Goal: Information Seeking & Learning: Learn about a topic

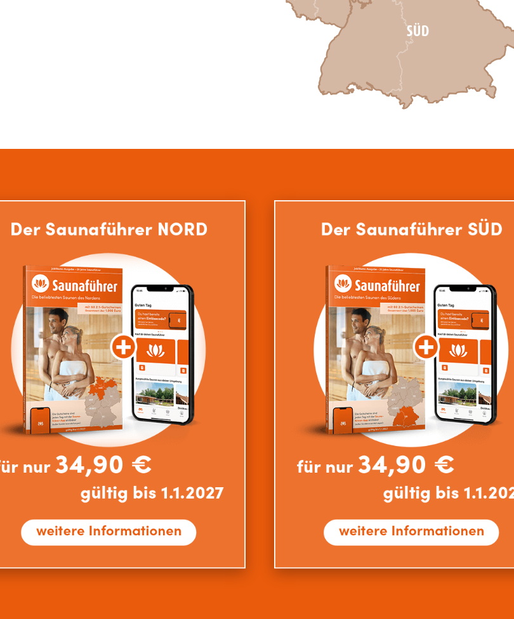
scroll to position [388, 0]
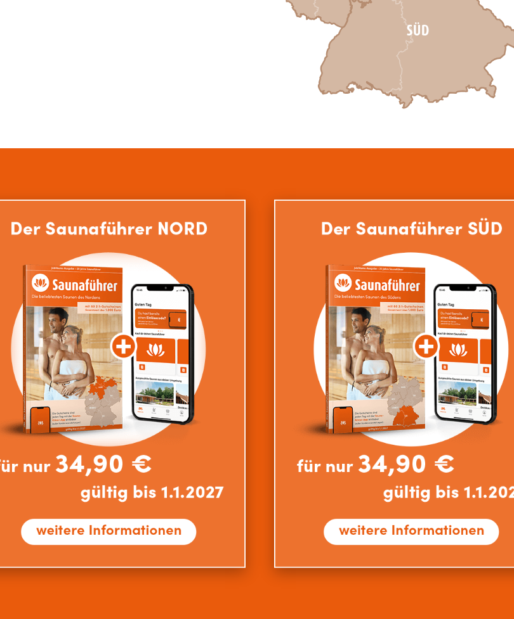
click at [59, 363] on img at bounding box center [89, 465] width 152 height 205
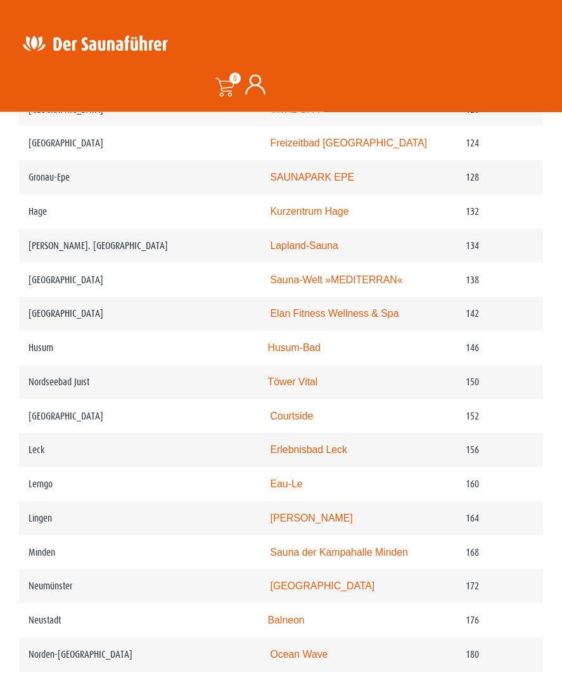
scroll to position [1670, 0]
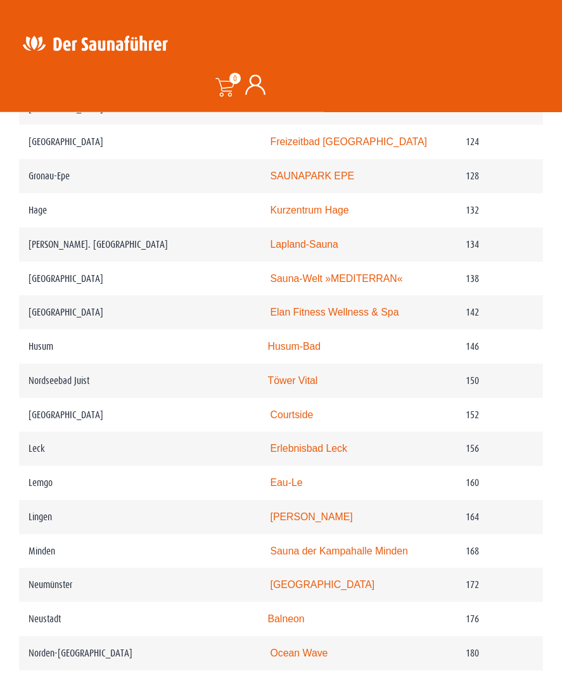
click at [30, 474] on td "Lemgo" at bounding box center [139, 483] width 240 height 34
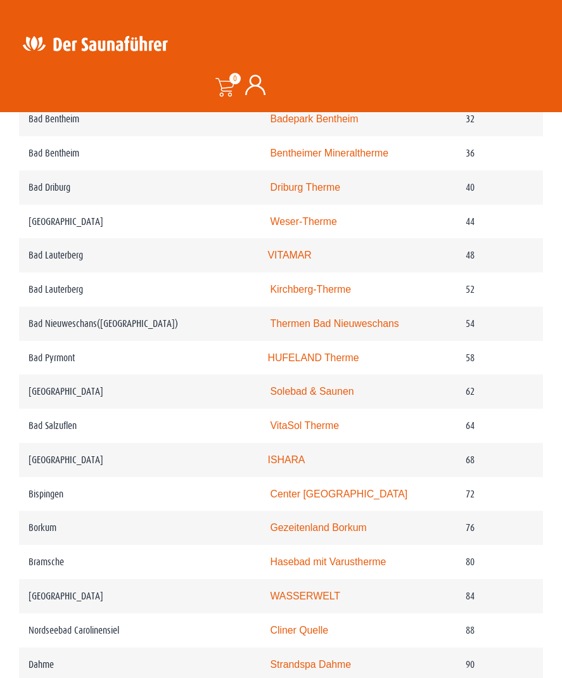
scroll to position [839, 0]
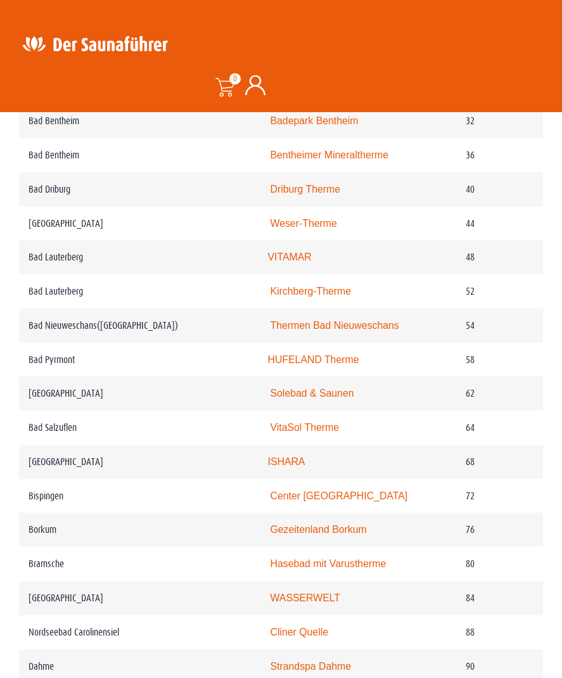
click at [44, 417] on td "Bad Salzuflen" at bounding box center [139, 428] width 240 height 34
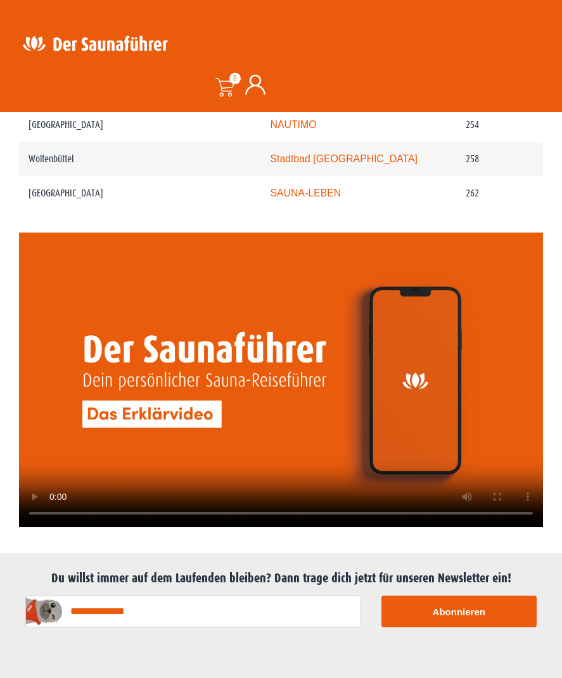
scroll to position [2862, 0]
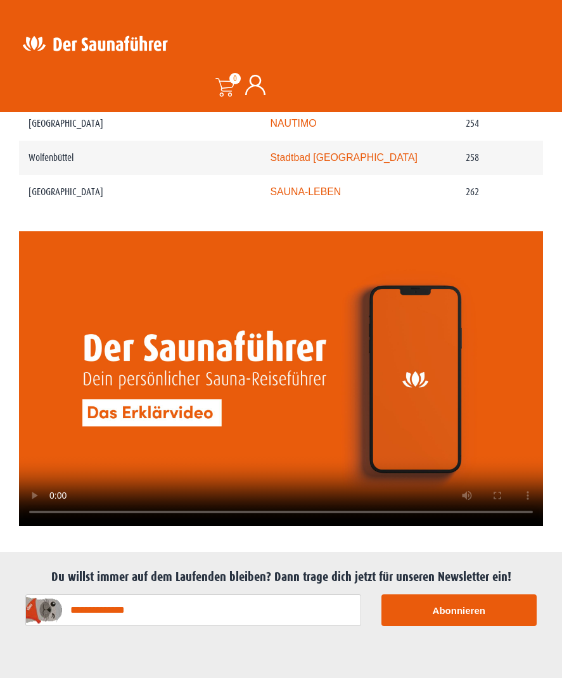
click at [280, 377] on video at bounding box center [281, 378] width 524 height 295
click at [429, 454] on video at bounding box center [281, 378] width 524 height 295
click at [271, 359] on video at bounding box center [281, 378] width 524 height 295
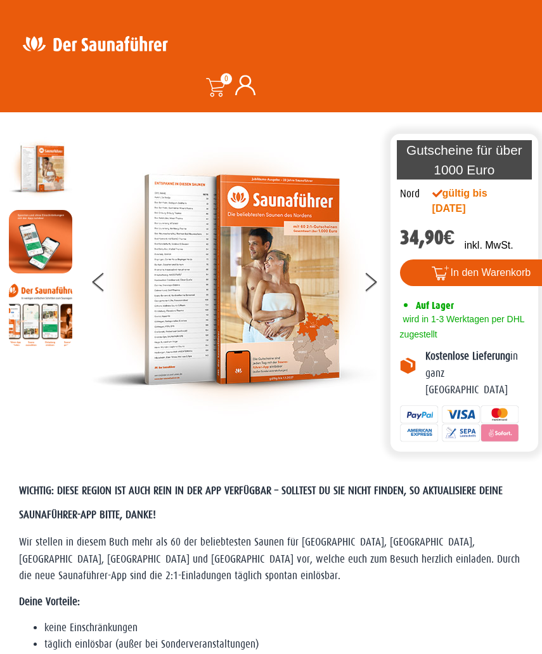
scroll to position [0, 0]
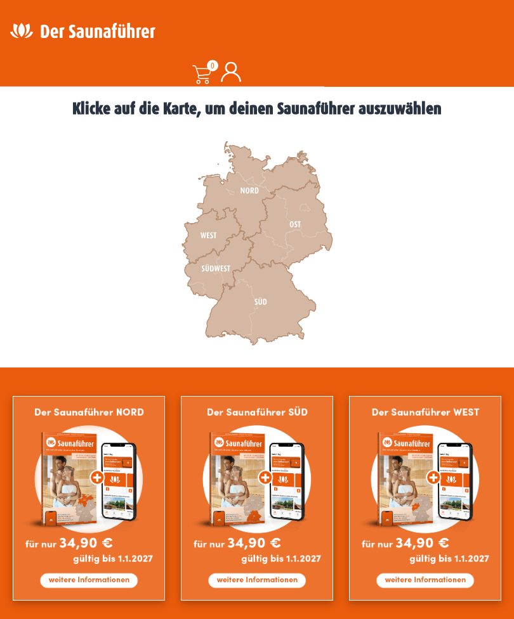
scroll to position [356, 0]
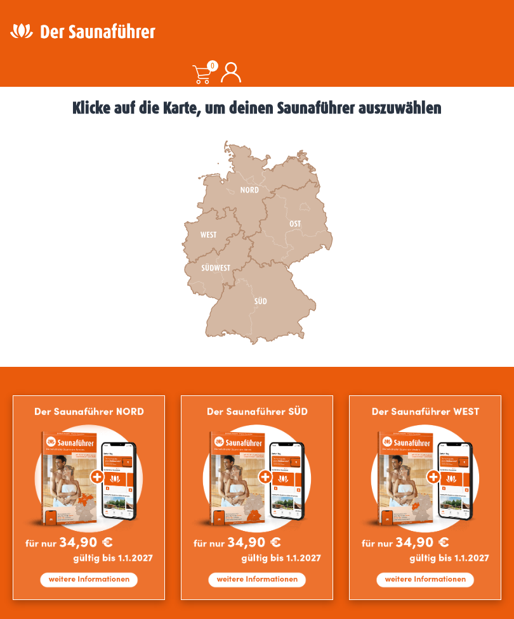
click at [77, 574] on img at bounding box center [89, 498] width 152 height 205
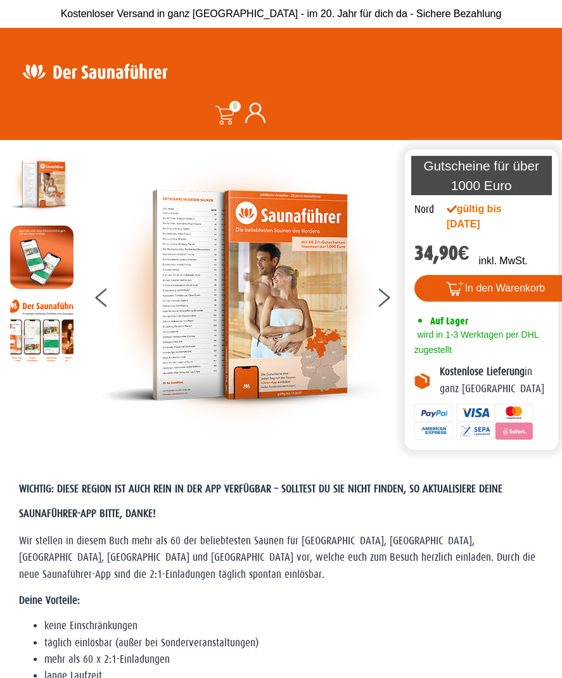
click at [30, 250] on img at bounding box center [41, 257] width 63 height 63
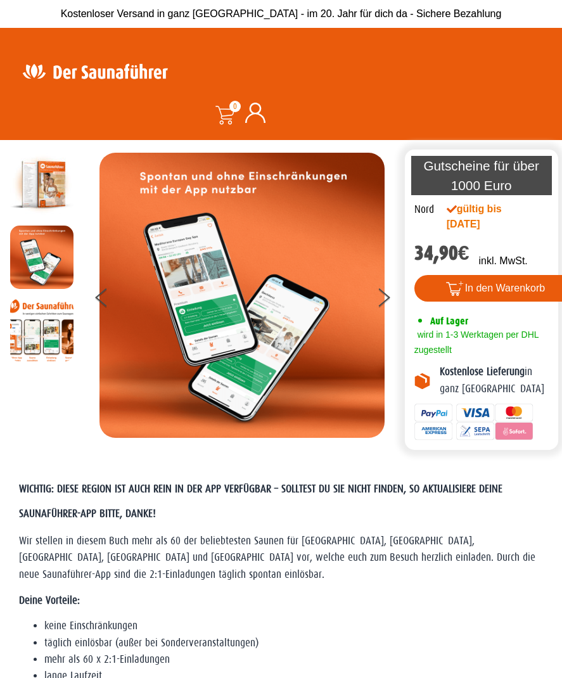
click at [28, 322] on img at bounding box center [41, 330] width 63 height 63
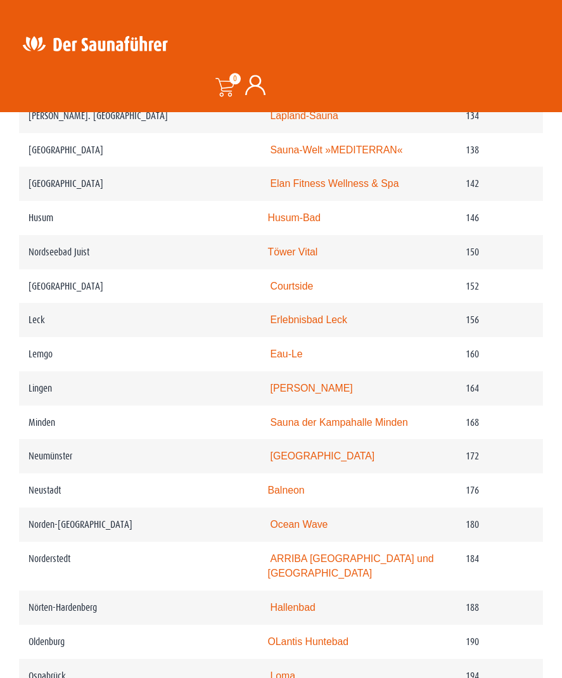
scroll to position [1797, 0]
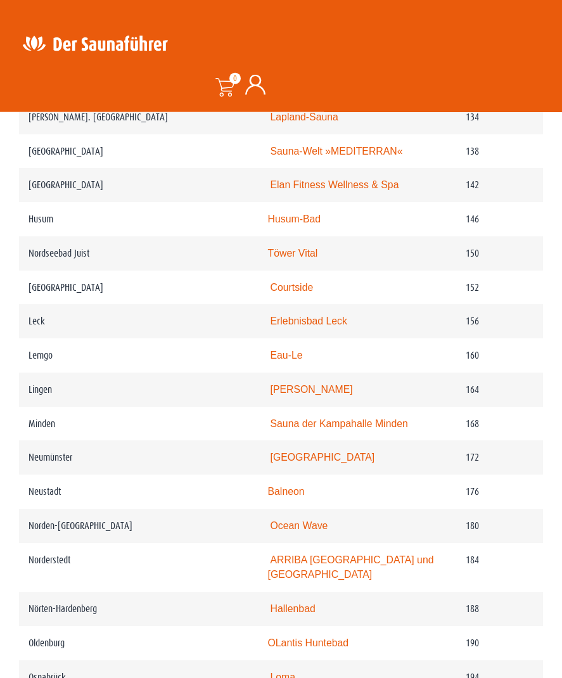
click at [437, 357] on td "Eau-Le" at bounding box center [358, 356] width 198 height 34
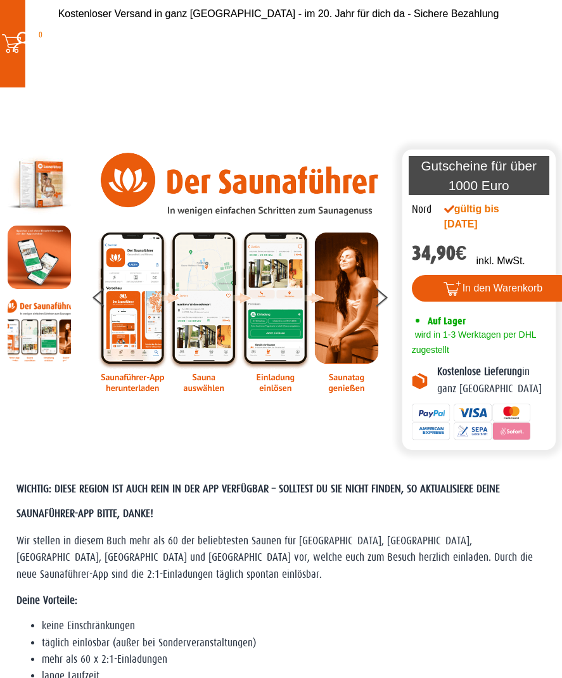
scroll to position [6, 0]
